Goal: Information Seeking & Learning: Check status

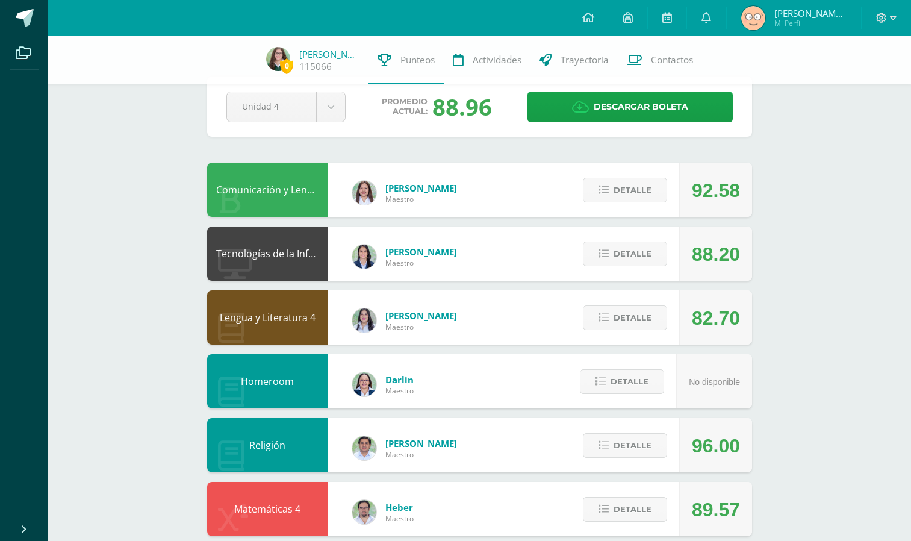
scroll to position [25, 0]
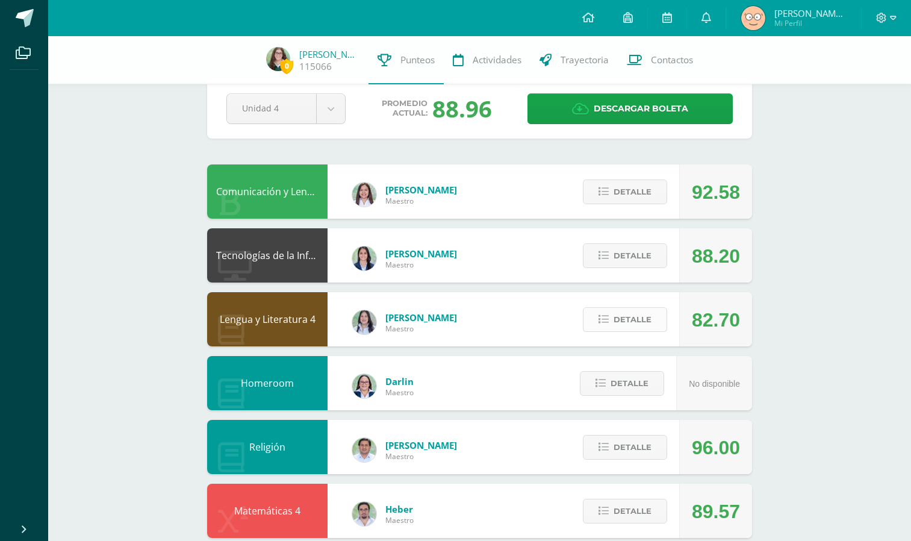
click at [643, 323] on span "Detalle" at bounding box center [632, 319] width 38 height 22
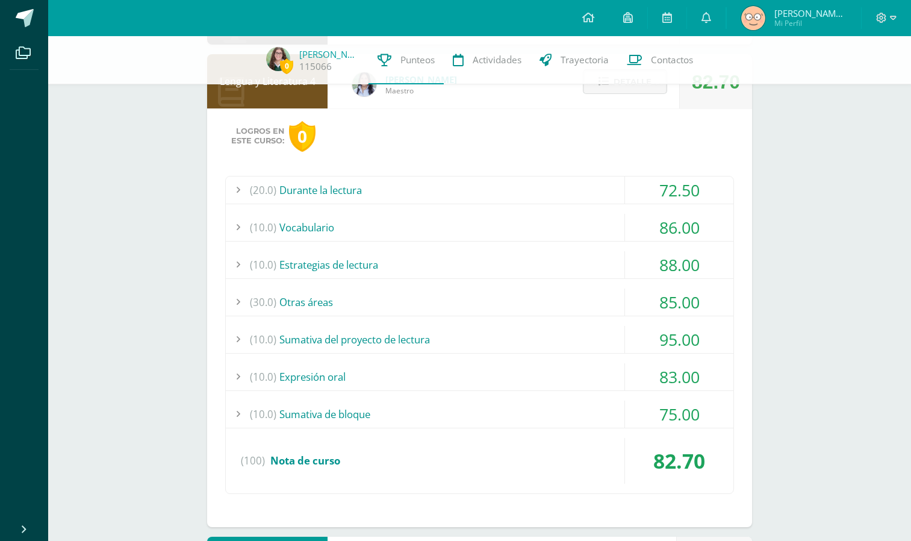
scroll to position [264, 0]
click at [565, 262] on div "(10.0) Estrategias de lectura" at bounding box center [479, 263] width 507 height 27
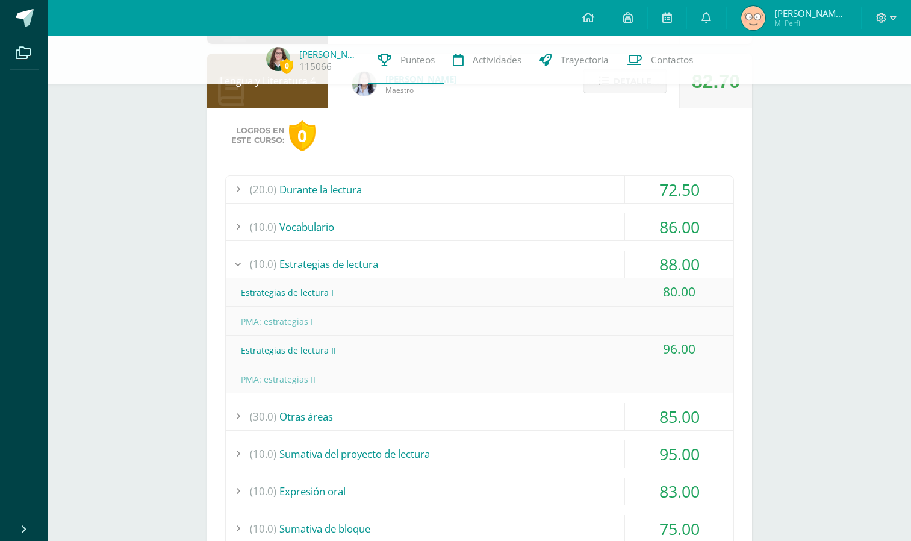
click at [604, 259] on div "(10.0) Estrategias de lectura" at bounding box center [479, 263] width 507 height 27
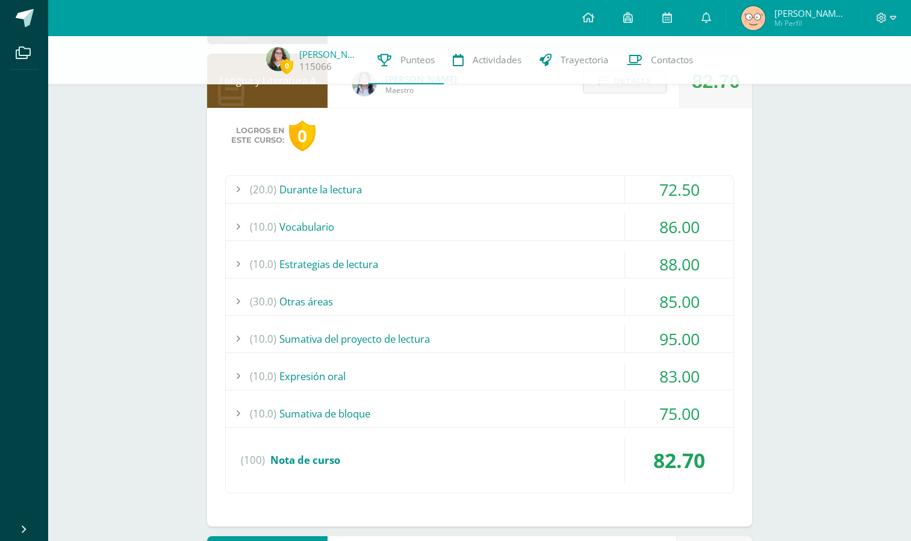
click at [578, 308] on div "(30.0) Otras áreas" at bounding box center [479, 301] width 507 height 27
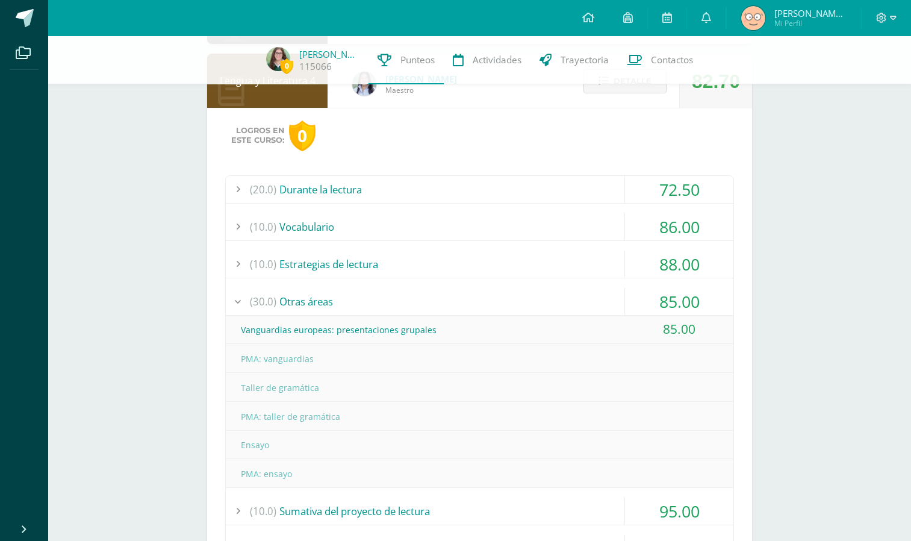
click at [593, 302] on div "(30.0) Otras áreas" at bounding box center [479, 301] width 507 height 27
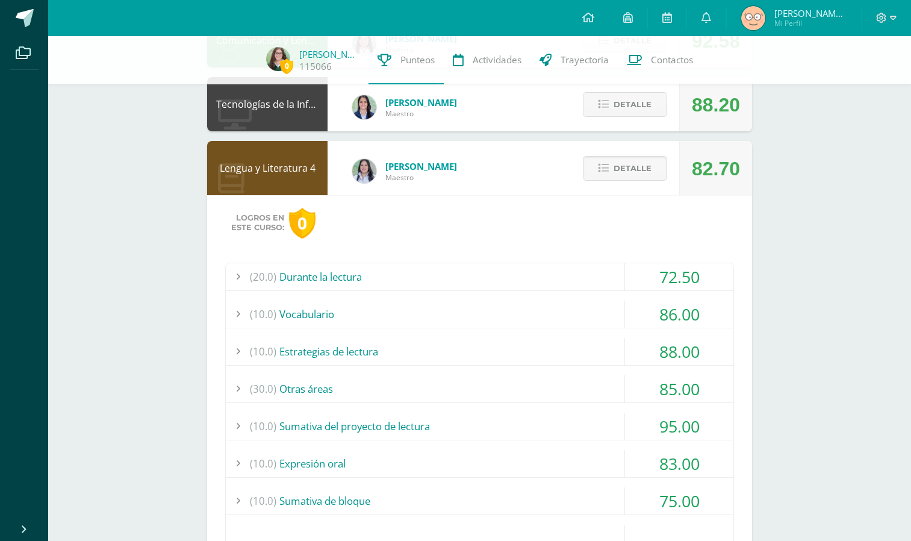
scroll to position [144, 0]
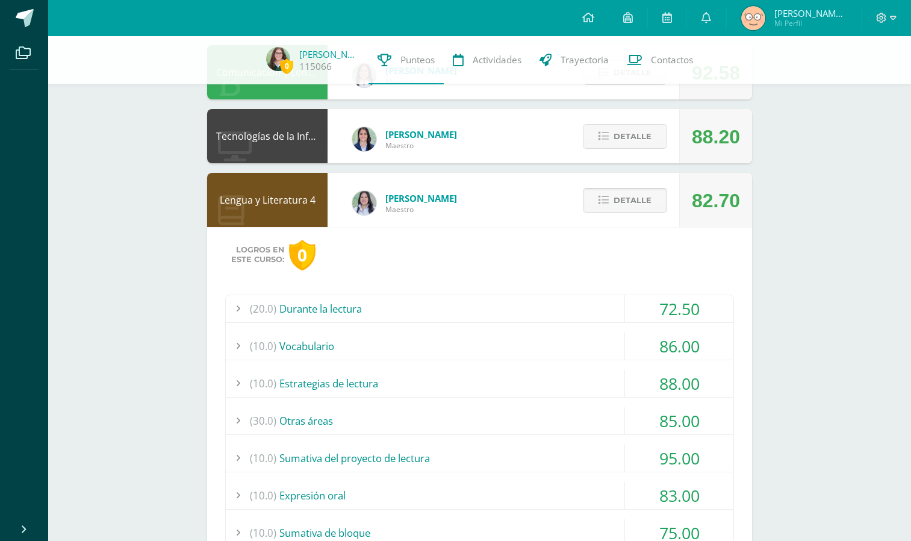
click at [623, 192] on span "Detalle" at bounding box center [632, 200] width 38 height 22
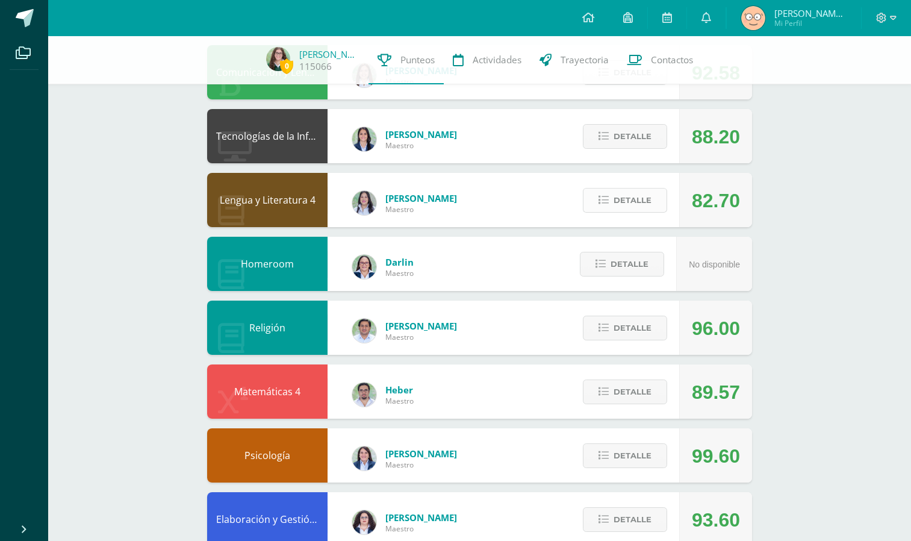
scroll to position [179, 0]
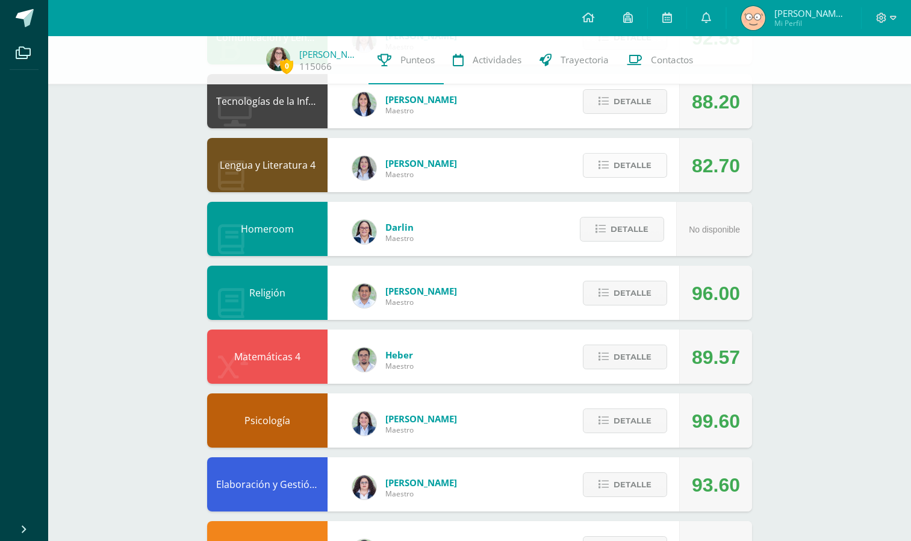
click at [627, 166] on span "Detalle" at bounding box center [632, 165] width 38 height 22
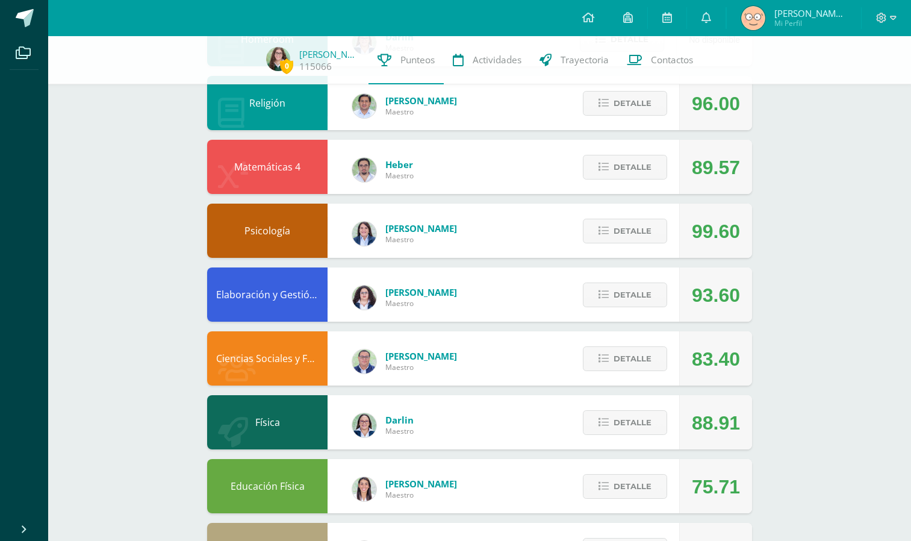
scroll to position [788, 0]
click at [601, 167] on icon at bounding box center [603, 166] width 10 height 10
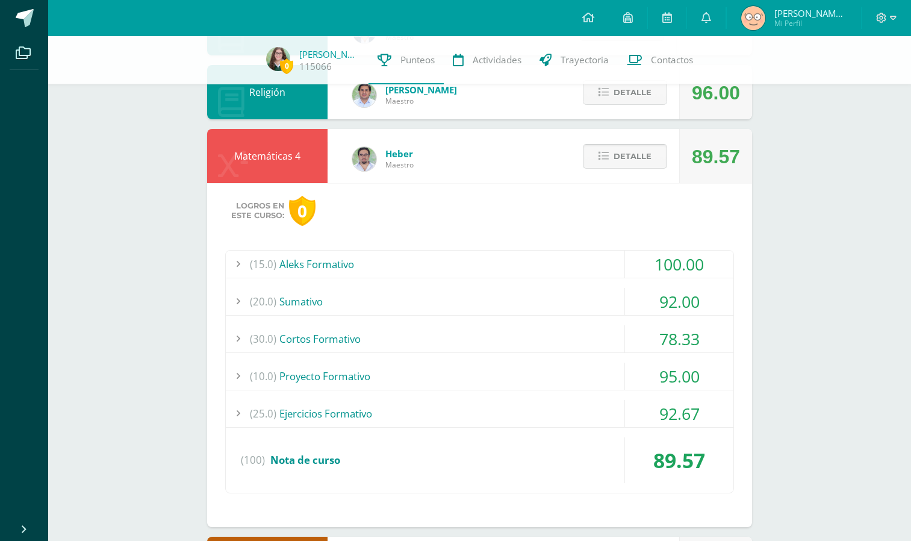
scroll to position [799, 0]
click at [598, 157] on button "Detalle" at bounding box center [625, 155] width 84 height 25
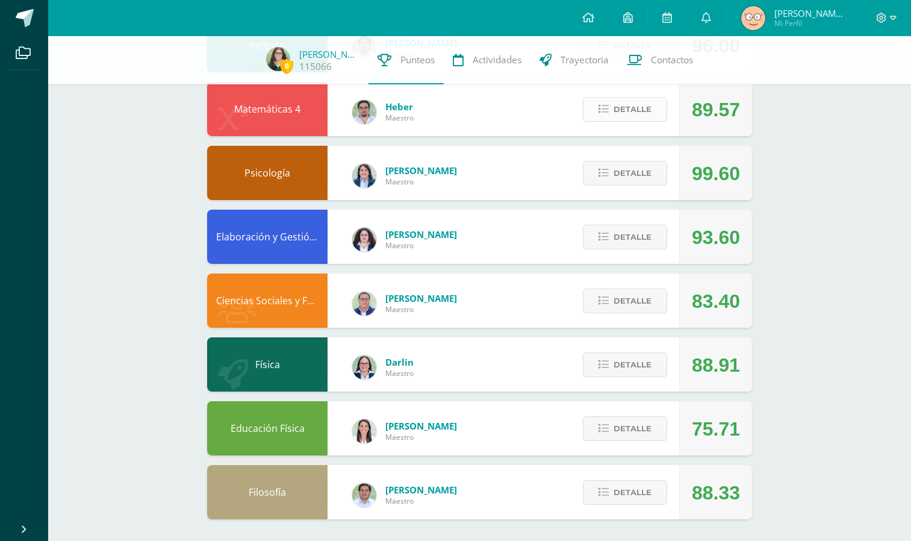
scroll to position [847, 0]
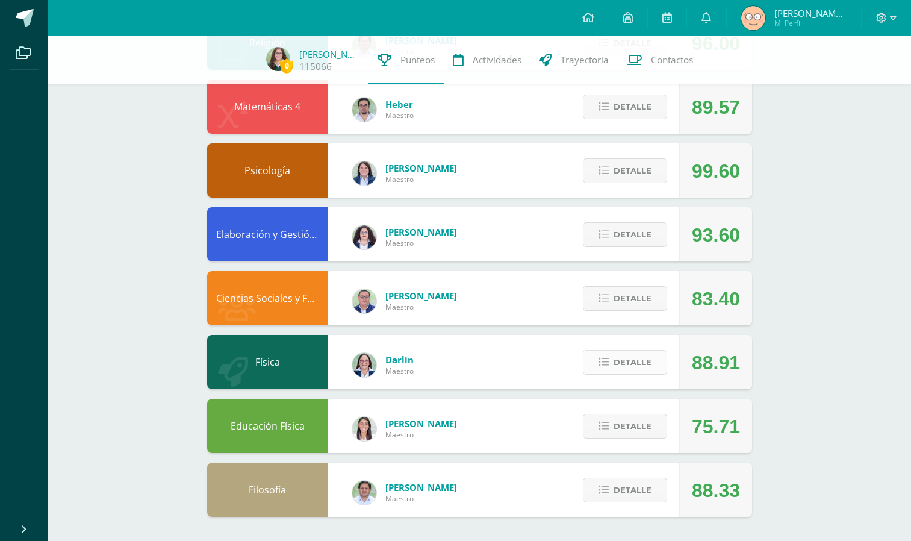
click at [625, 361] on span "Detalle" at bounding box center [632, 362] width 38 height 22
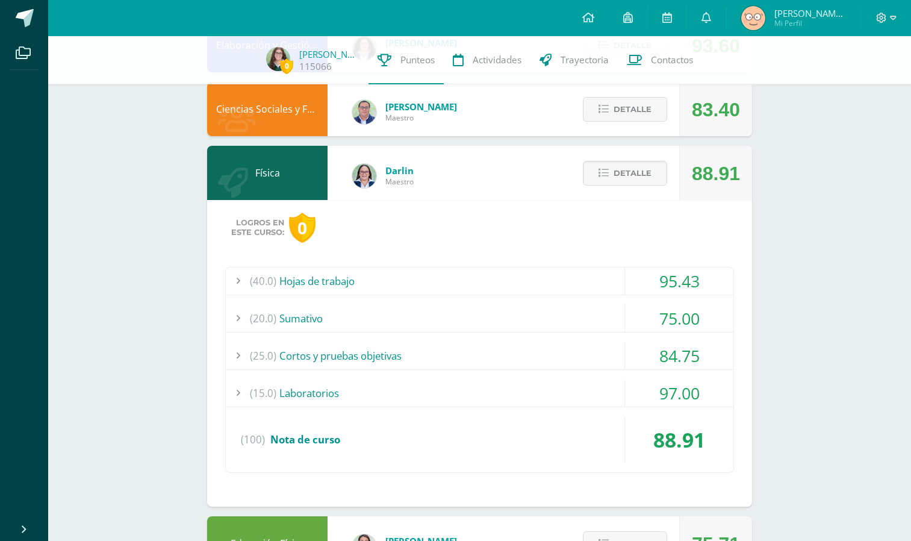
scroll to position [1038, 0]
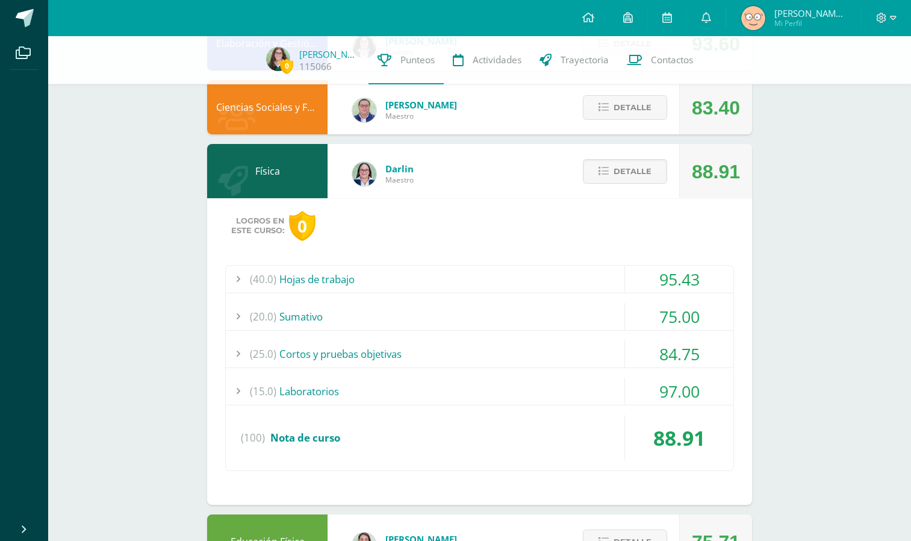
click at [587, 340] on div "(25.0) Cortos y pruebas objetivas" at bounding box center [479, 353] width 507 height 27
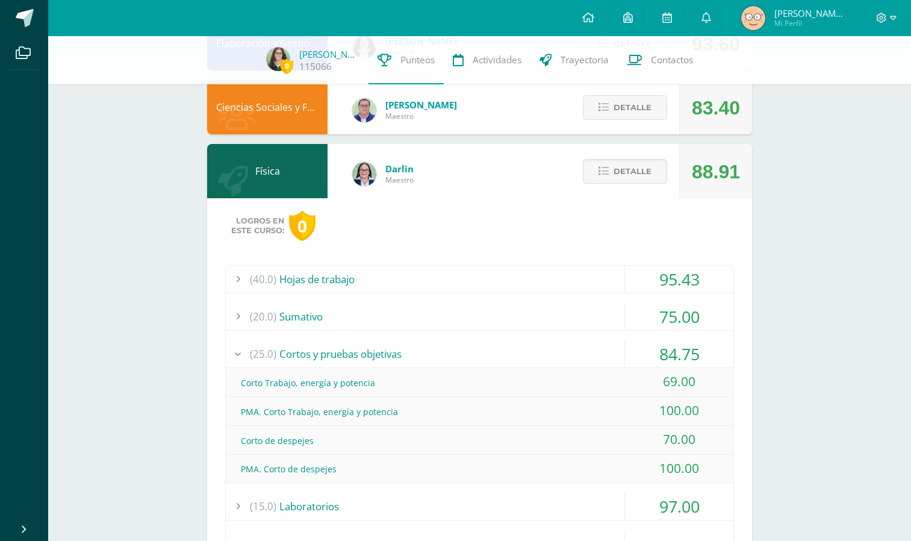
click at [582, 347] on div "(25.0) Cortos y pruebas objetivas" at bounding box center [479, 353] width 507 height 27
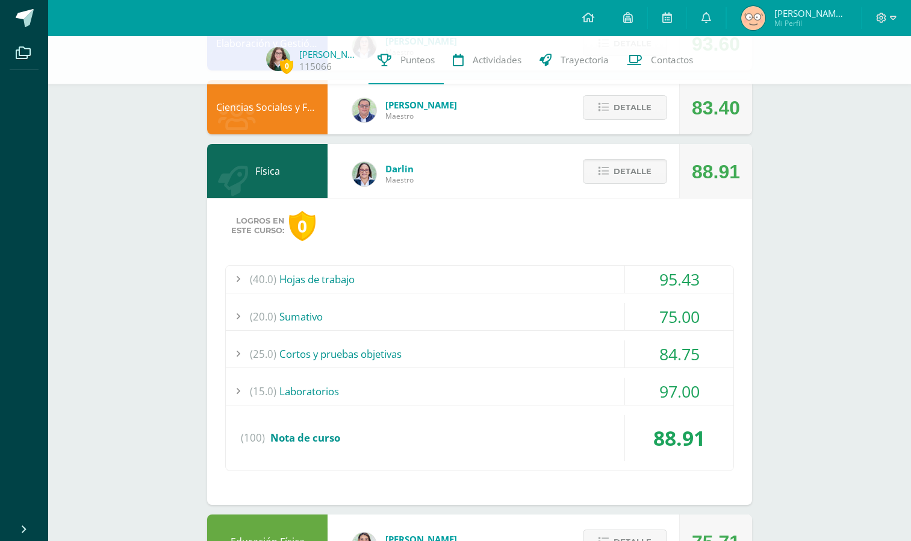
click at [579, 314] on div "(20.0) [GEOGRAPHIC_DATA]" at bounding box center [479, 316] width 507 height 27
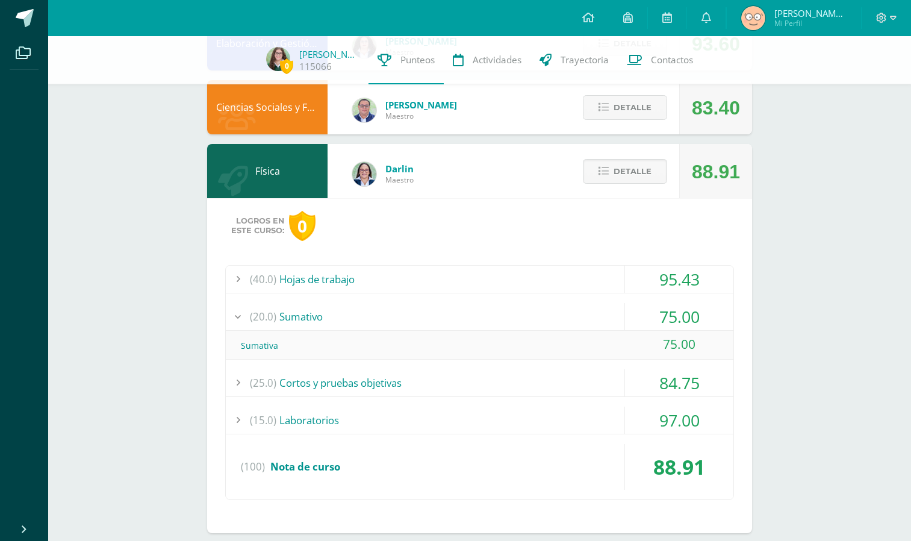
click at [579, 318] on div "(20.0) [GEOGRAPHIC_DATA]" at bounding box center [479, 316] width 507 height 27
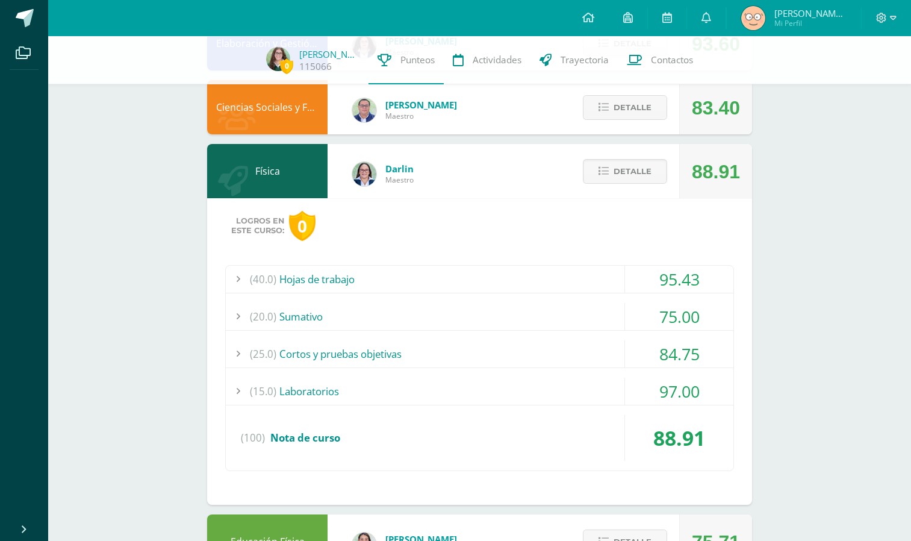
click at [568, 392] on div "(15.0) Laboratorios" at bounding box center [479, 390] width 507 height 27
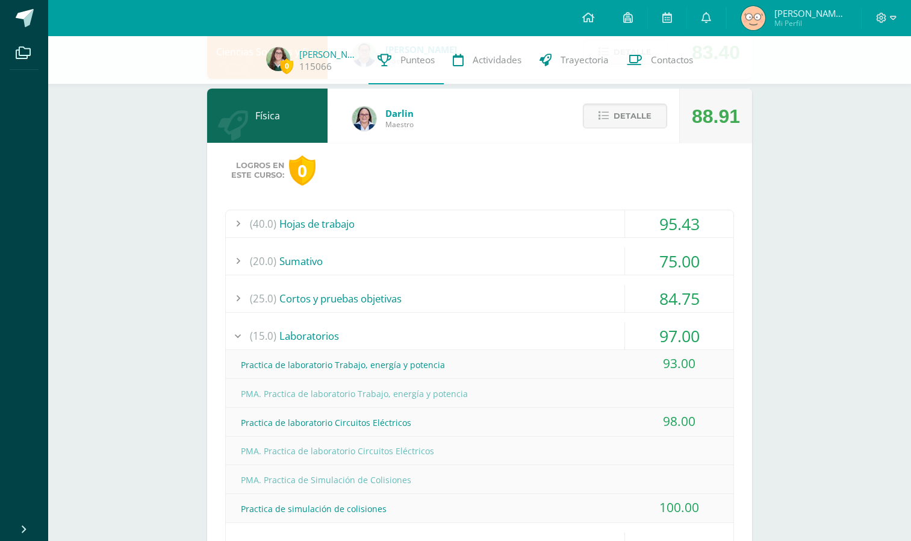
scroll to position [1107, 0]
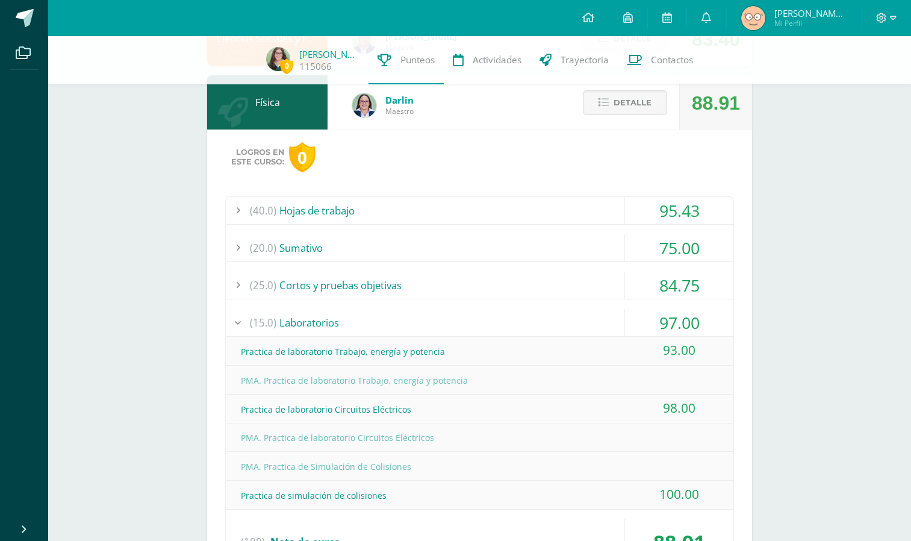
click at [603, 326] on div "(15.0) Laboratorios" at bounding box center [479, 322] width 507 height 27
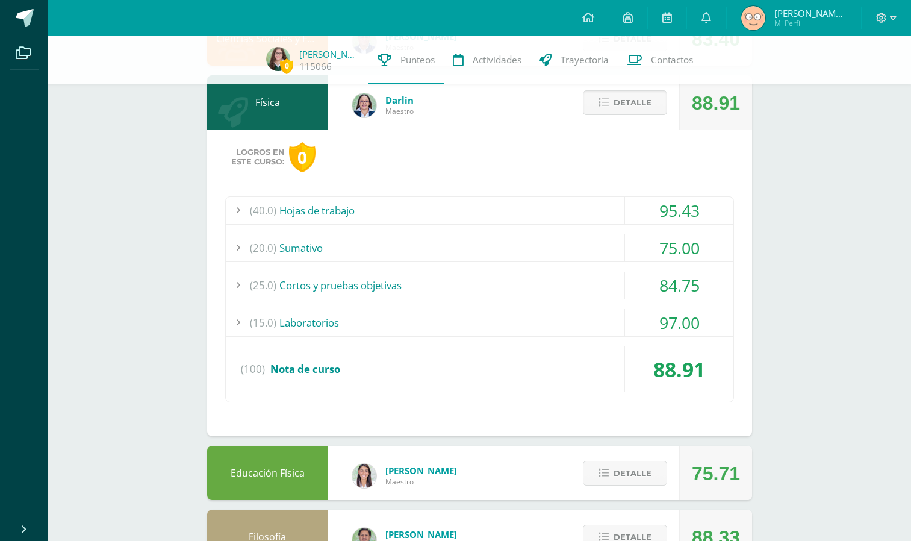
click at [483, 205] on div "(40.0) Hojas de trabajo" at bounding box center [479, 210] width 507 height 27
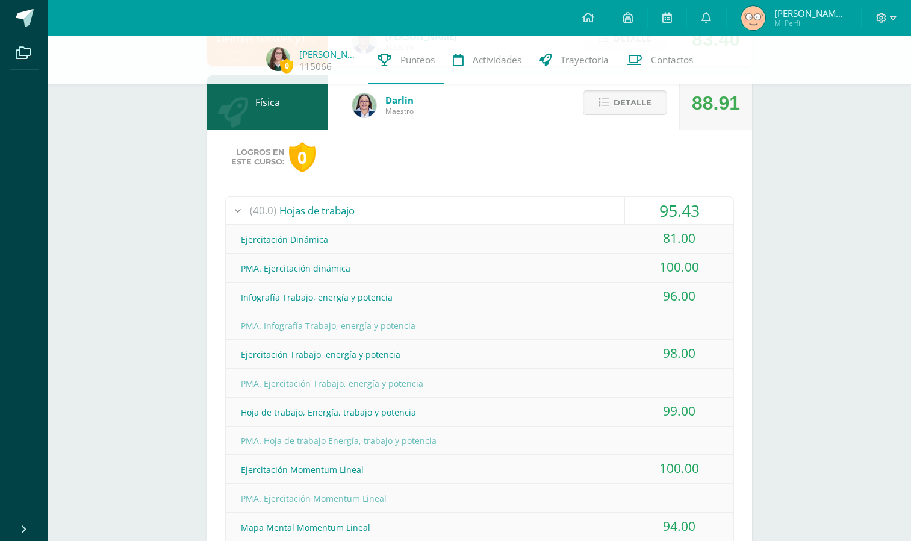
scroll to position [1161, 0]
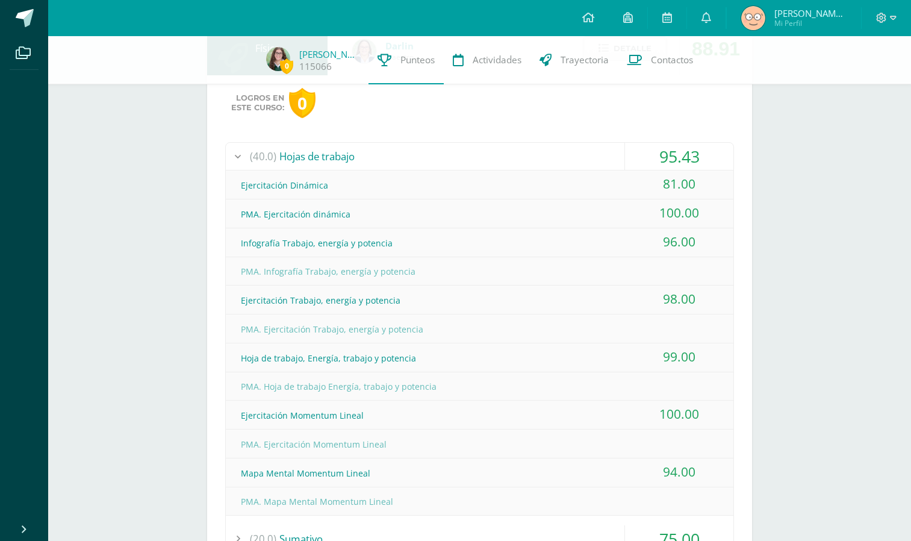
click at [483, 204] on div "PMA. Ejercitación dinámica" at bounding box center [479, 213] width 507 height 27
click at [477, 157] on div "(40.0) Hojas de trabajo" at bounding box center [479, 156] width 507 height 27
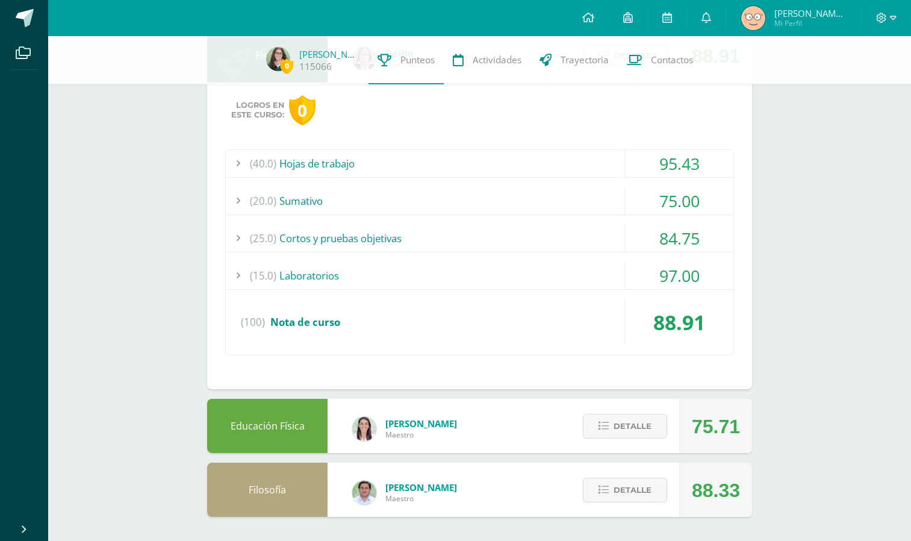
click at [470, 204] on div "(20.0) [GEOGRAPHIC_DATA]" at bounding box center [479, 200] width 507 height 27
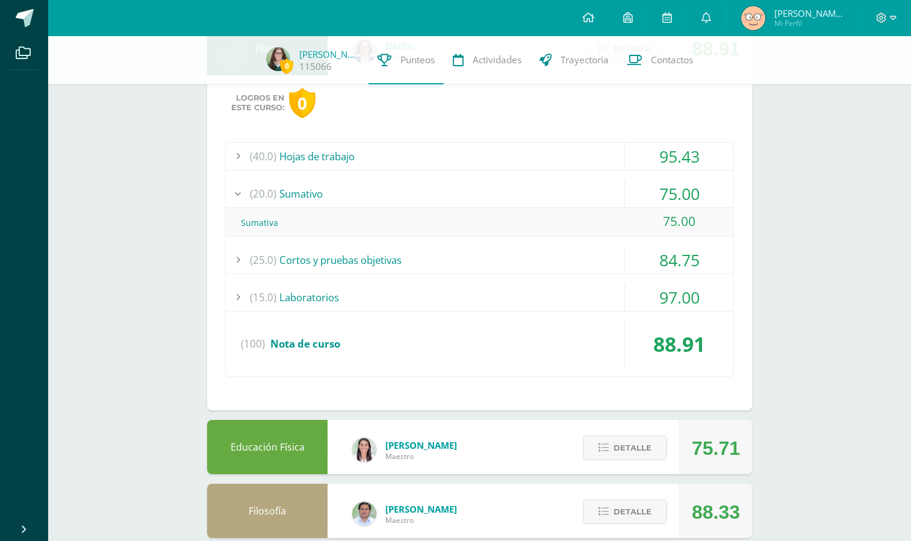
click at [470, 205] on div "(20.0) [GEOGRAPHIC_DATA]" at bounding box center [479, 193] width 507 height 27
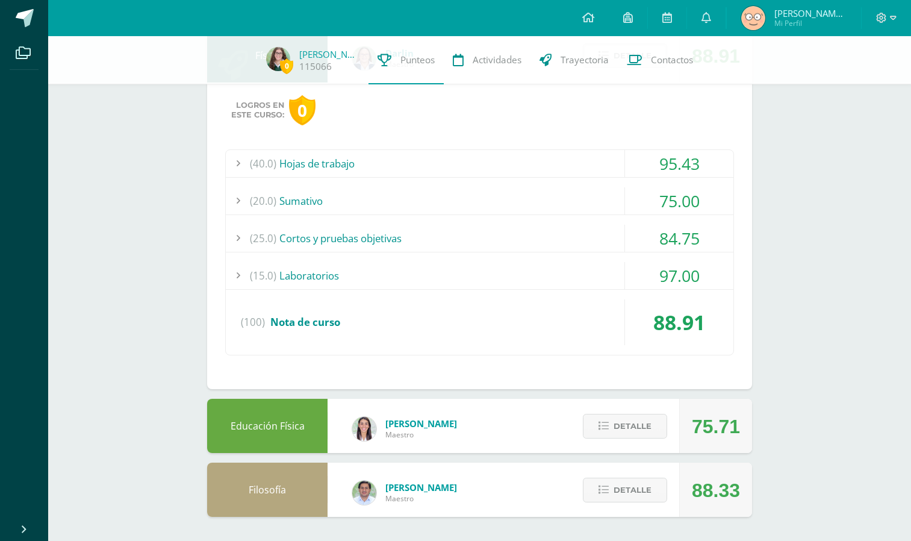
click at [462, 230] on div "(25.0) Cortos y pruebas objetivas" at bounding box center [479, 238] width 507 height 27
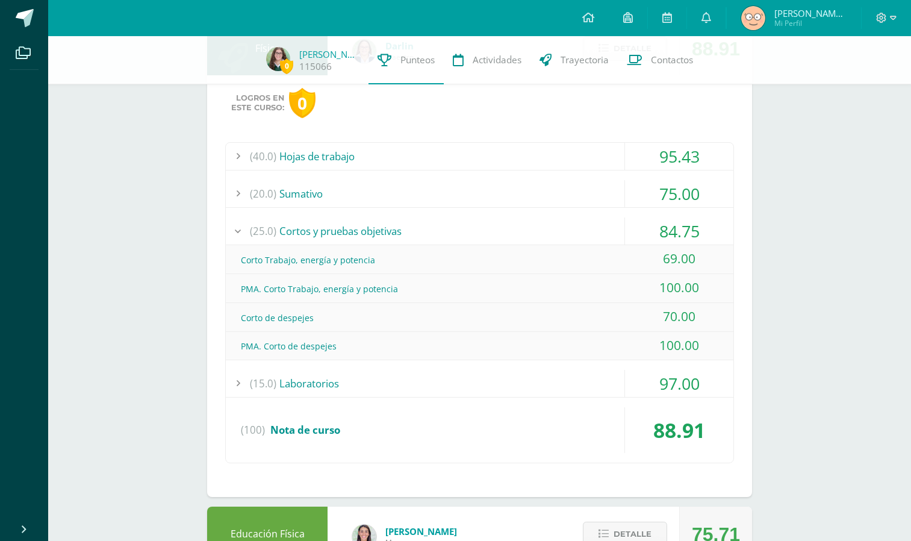
click at [463, 231] on div "(25.0) Cortos y pruebas objetivas" at bounding box center [479, 230] width 507 height 27
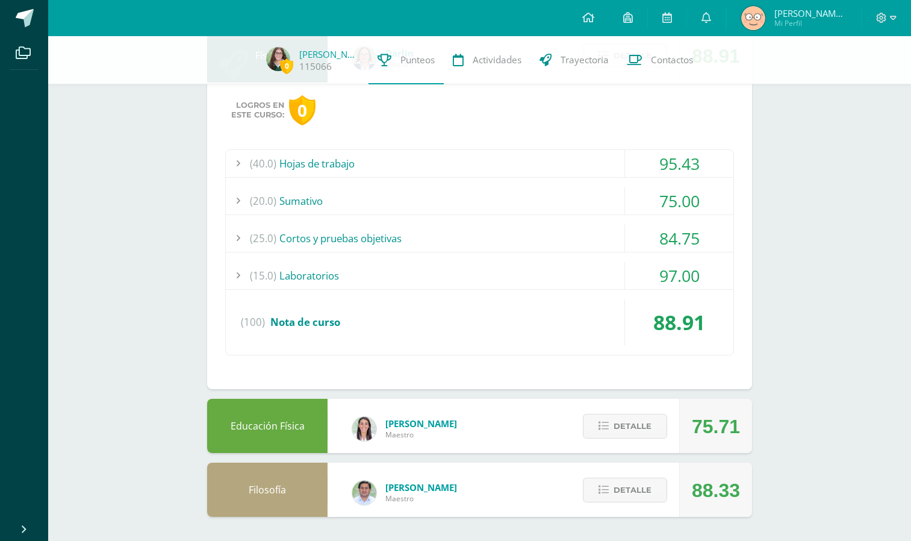
scroll to position [1154, 0]
click at [456, 291] on div "(40.0) Hojas de trabajo 95.43 Ejercitación Dinámica 81.00" at bounding box center [479, 252] width 509 height 206
click at [456, 280] on div "(15.0) Laboratorios" at bounding box center [479, 275] width 507 height 27
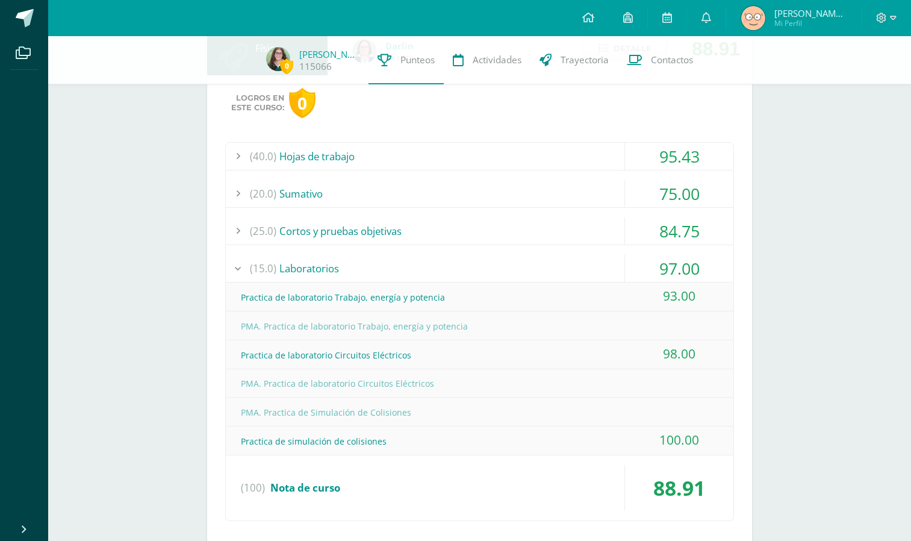
click at [456, 274] on div "(15.0) Laboratorios" at bounding box center [479, 268] width 507 height 27
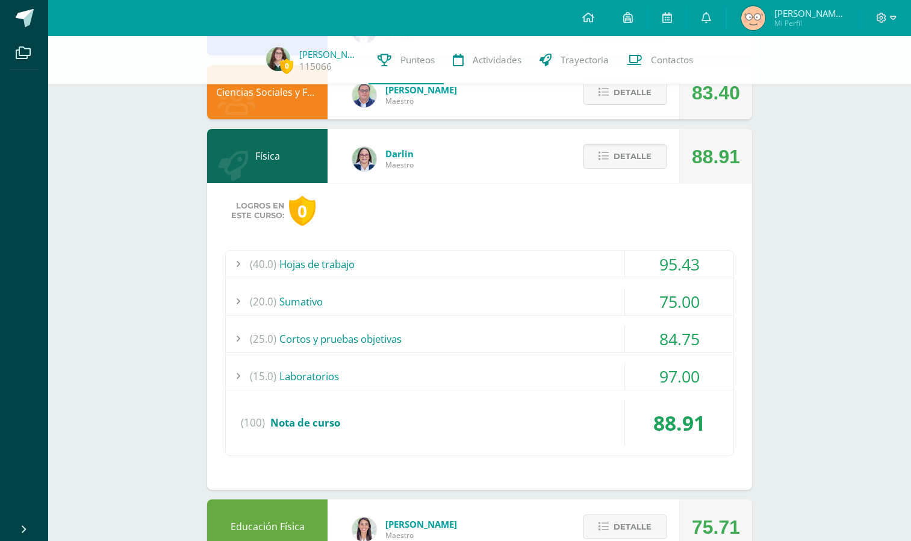
scroll to position [1048, 0]
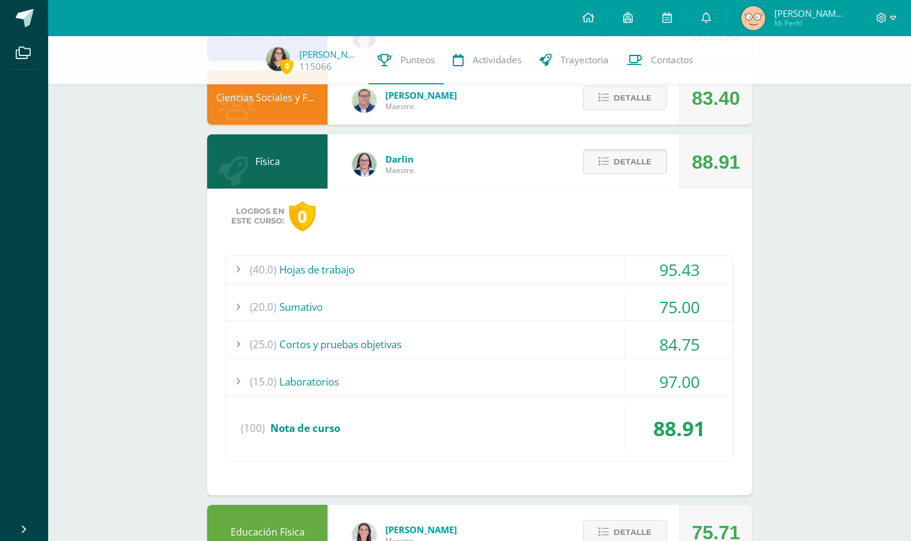
click at [607, 166] on icon at bounding box center [603, 161] width 10 height 10
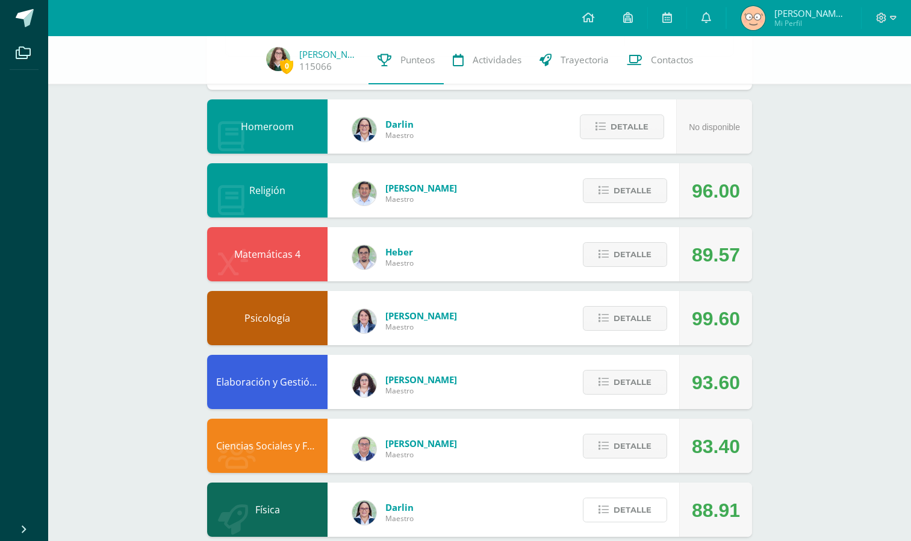
scroll to position [699, 0]
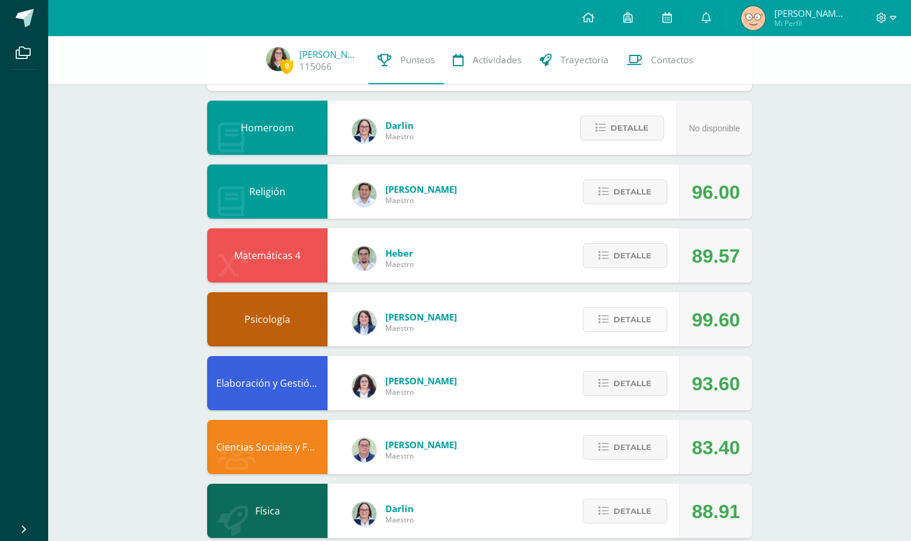
click at [632, 323] on span "Detalle" at bounding box center [632, 319] width 38 height 22
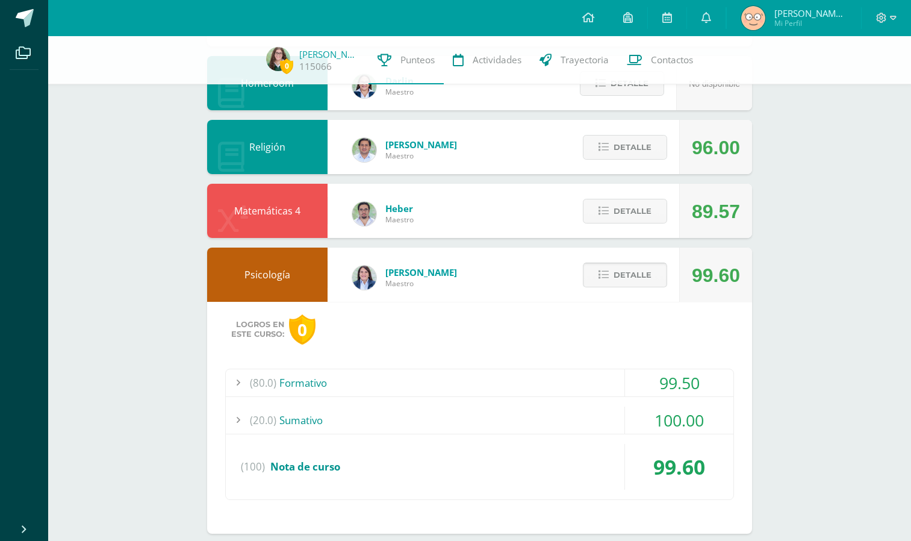
scroll to position [778, 0]
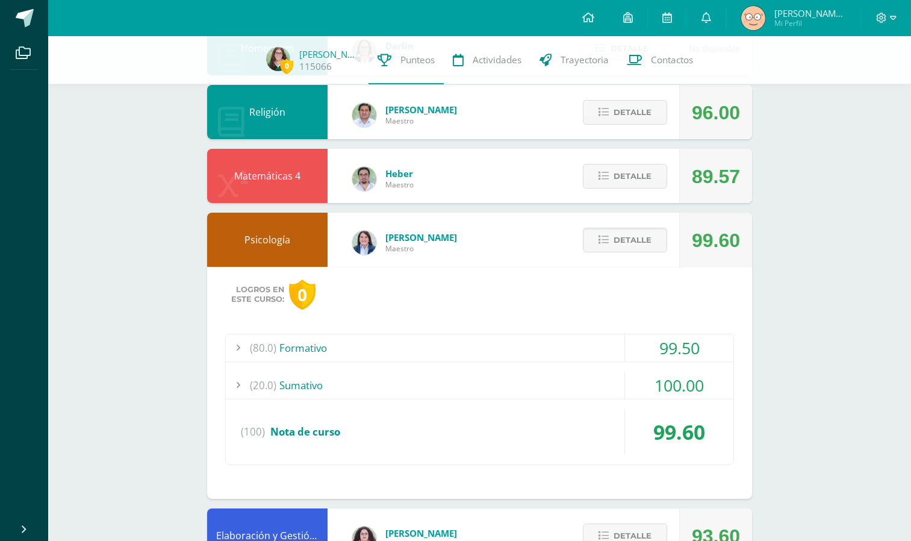
click at [580, 351] on div "(80.0) Formativo" at bounding box center [479, 347] width 507 height 27
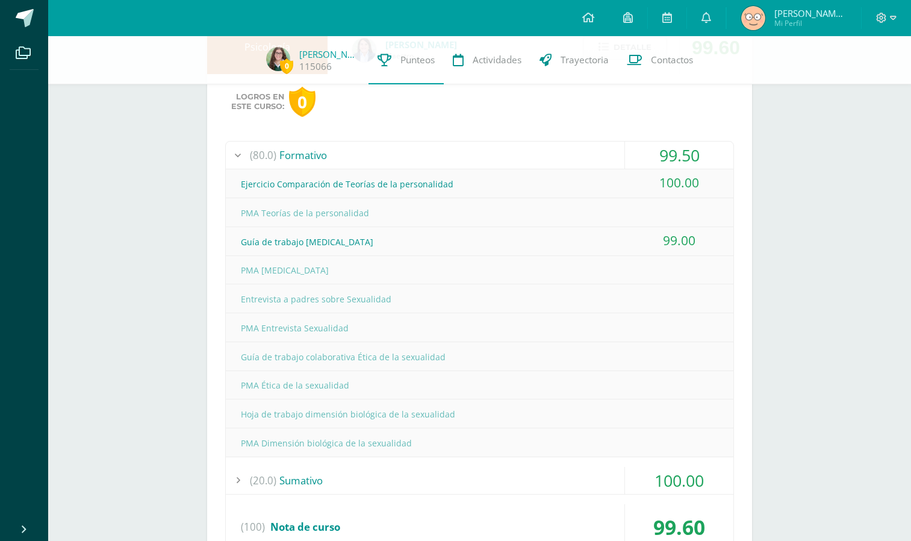
scroll to position [972, 0]
click at [550, 479] on div "(20.0) [GEOGRAPHIC_DATA]" at bounding box center [479, 478] width 507 height 27
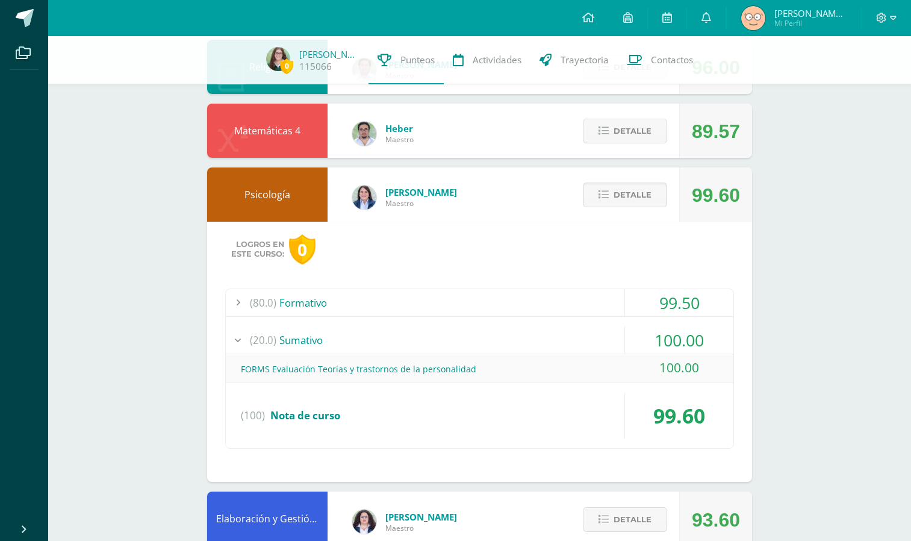
scroll to position [820, 0]
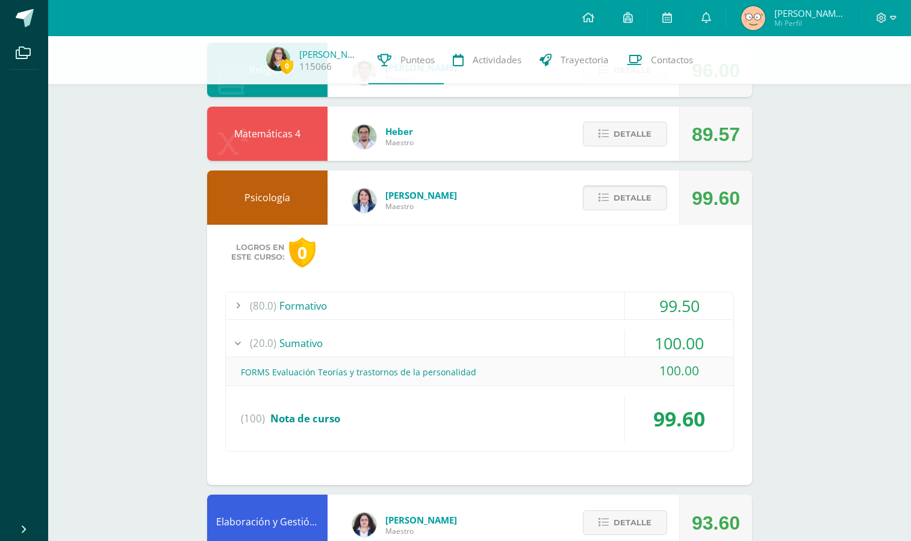
click at [640, 208] on span "Detalle" at bounding box center [632, 198] width 38 height 22
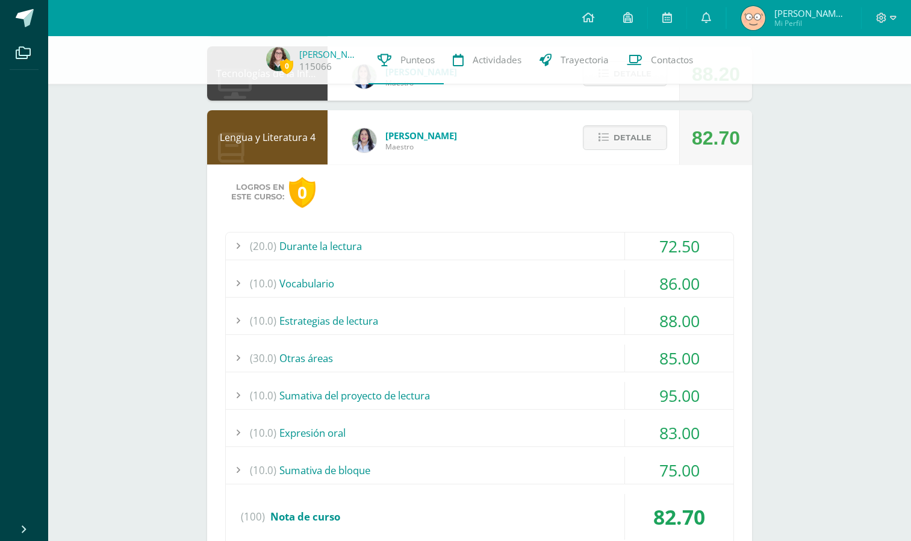
scroll to position [185, 0]
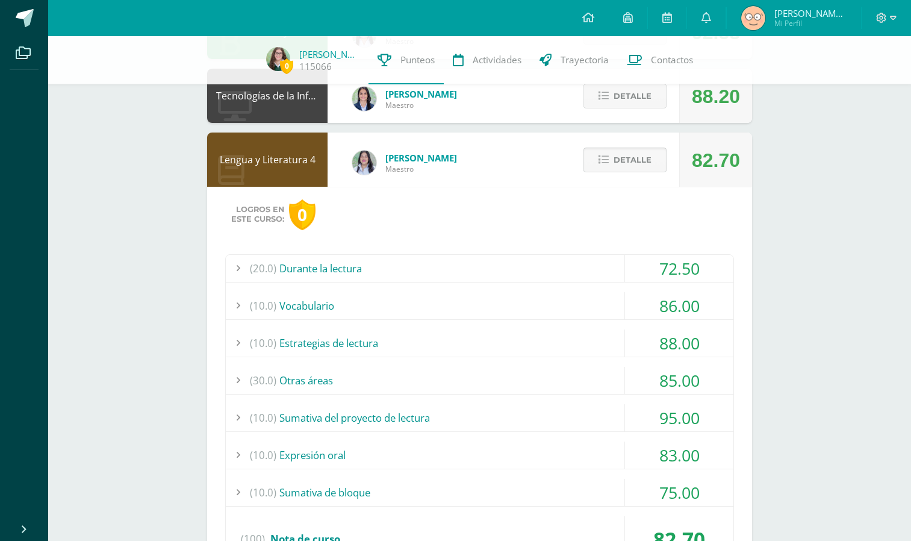
click at [636, 156] on span "Detalle" at bounding box center [632, 160] width 38 height 22
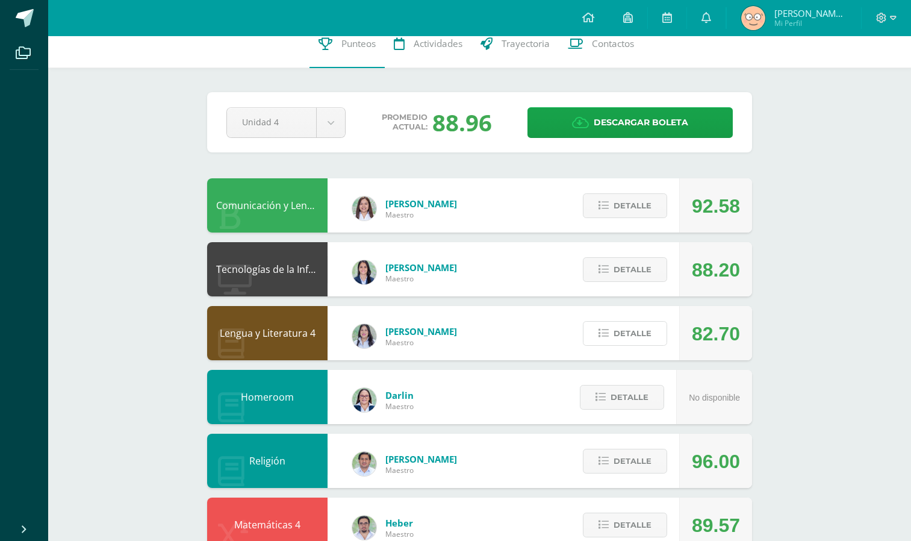
scroll to position [0, 0]
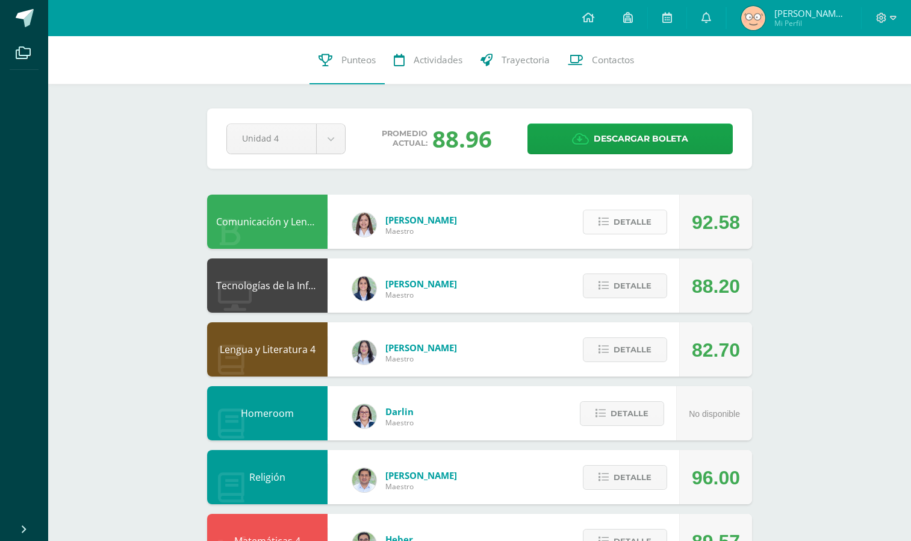
click at [637, 224] on span "Detalle" at bounding box center [632, 222] width 38 height 22
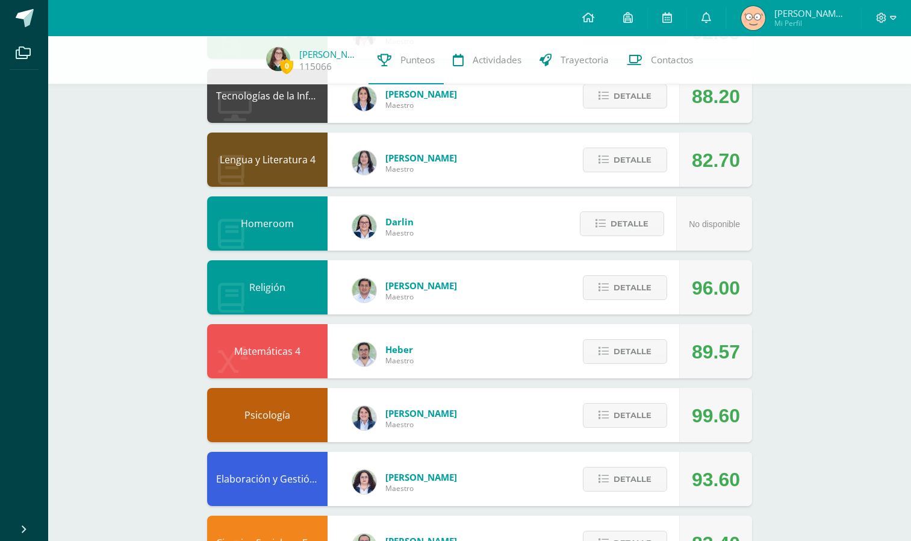
scroll to position [185, 0]
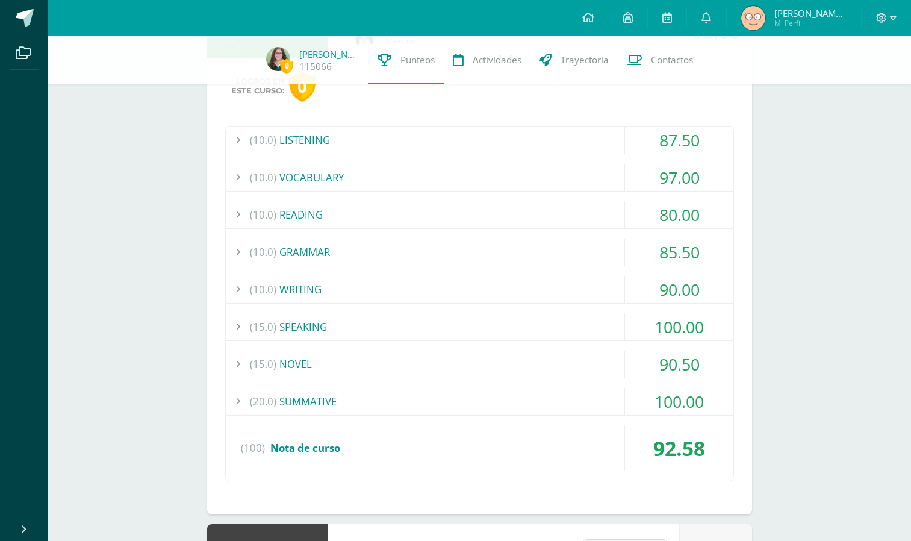
click at [521, 410] on div "(20.0) SUMMATIVE" at bounding box center [479, 401] width 507 height 27
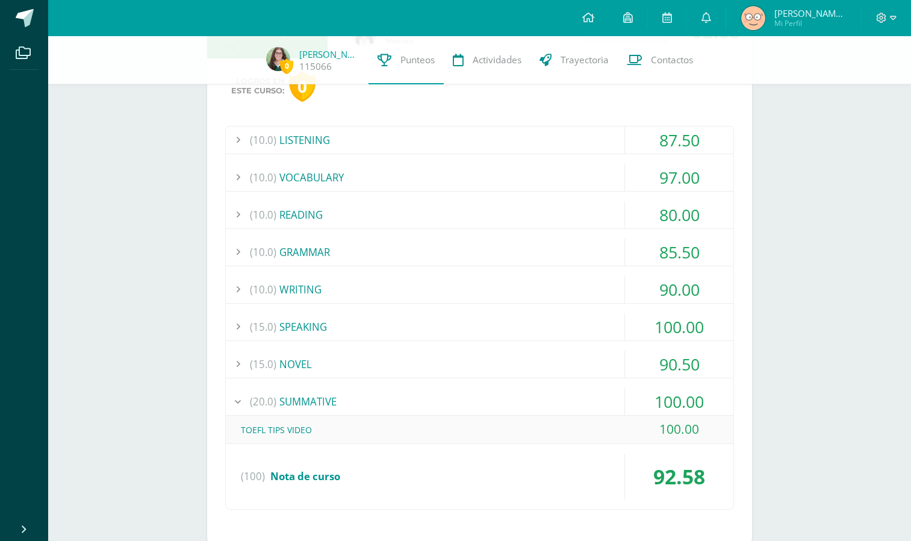
click at [522, 406] on div "(20.0) SUMMATIVE" at bounding box center [479, 401] width 507 height 27
